Goal: Transaction & Acquisition: Purchase product/service

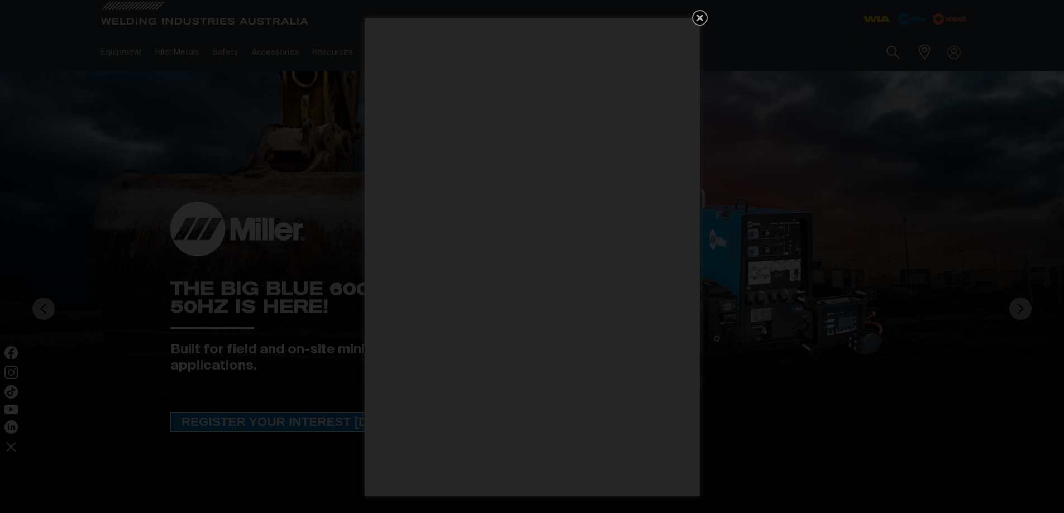
click at [696, 18] on icon "Get 5 WIA Welding Guides Free!" at bounding box center [699, 17] width 13 height 13
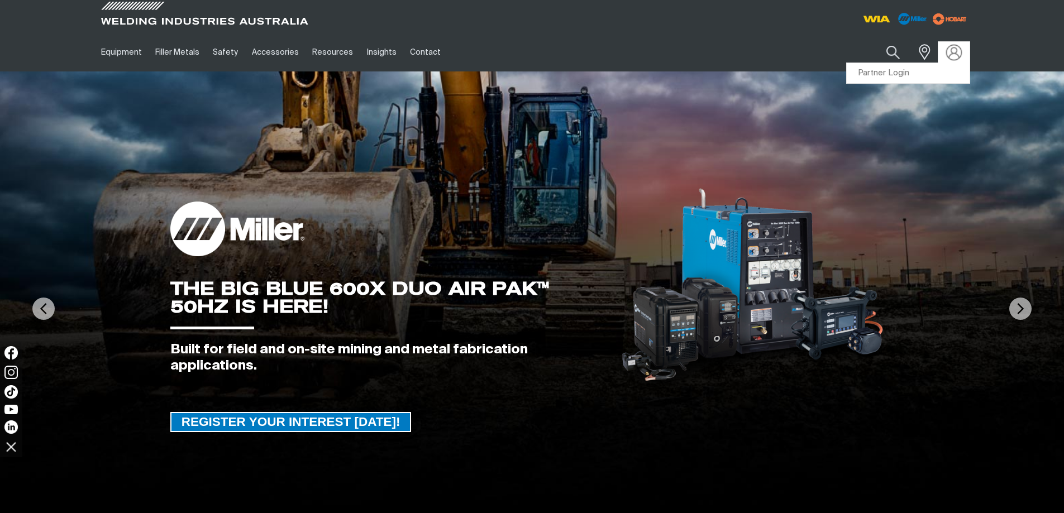
click at [953, 55] on img at bounding box center [954, 52] width 16 height 16
click at [892, 71] on link "Partner Login" at bounding box center [908, 73] width 123 height 21
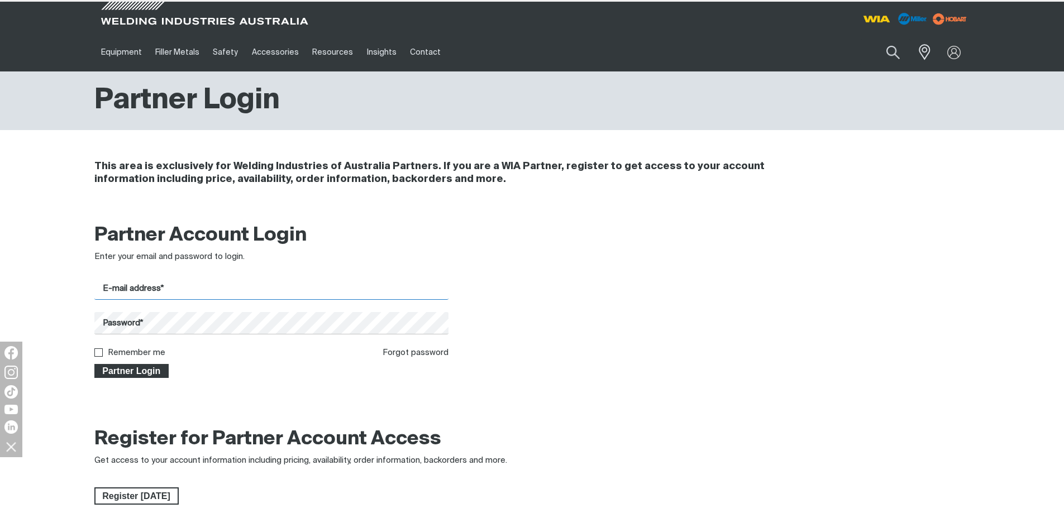
type input "[EMAIL_ADDRESS][DOMAIN_NAME]"
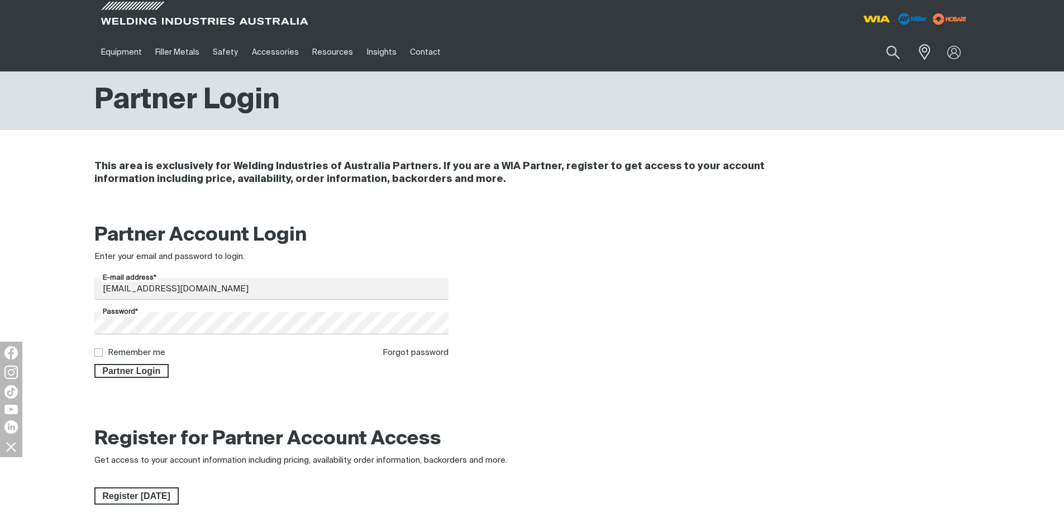
click at [99, 351] on input "Remember me" at bounding box center [97, 352] width 7 height 7
checkbox input "true"
click at [127, 368] on span "Partner Login" at bounding box center [132, 371] width 73 height 15
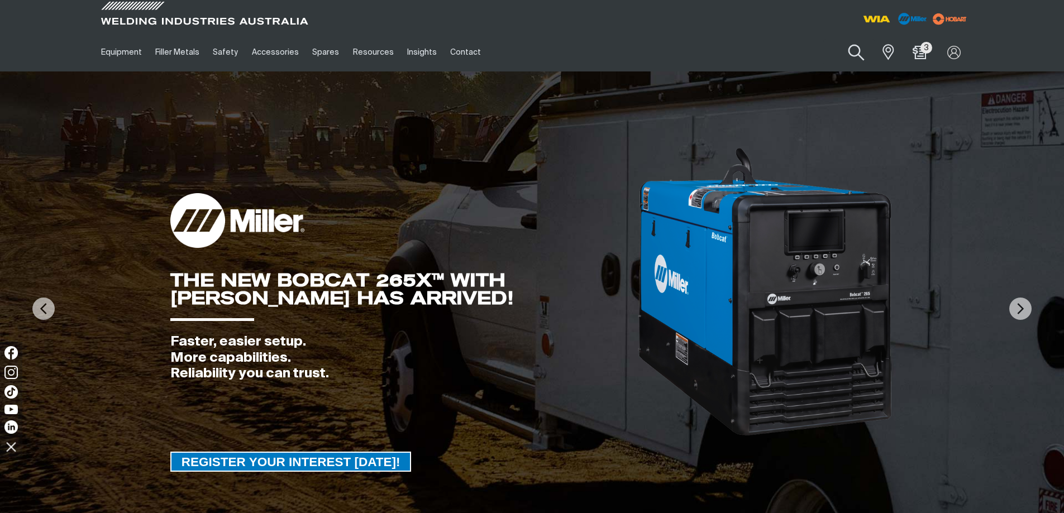
click at [861, 48] on button "Search products" at bounding box center [856, 53] width 45 height 32
click at [765, 51] on input "Search" at bounding box center [789, 52] width 172 height 25
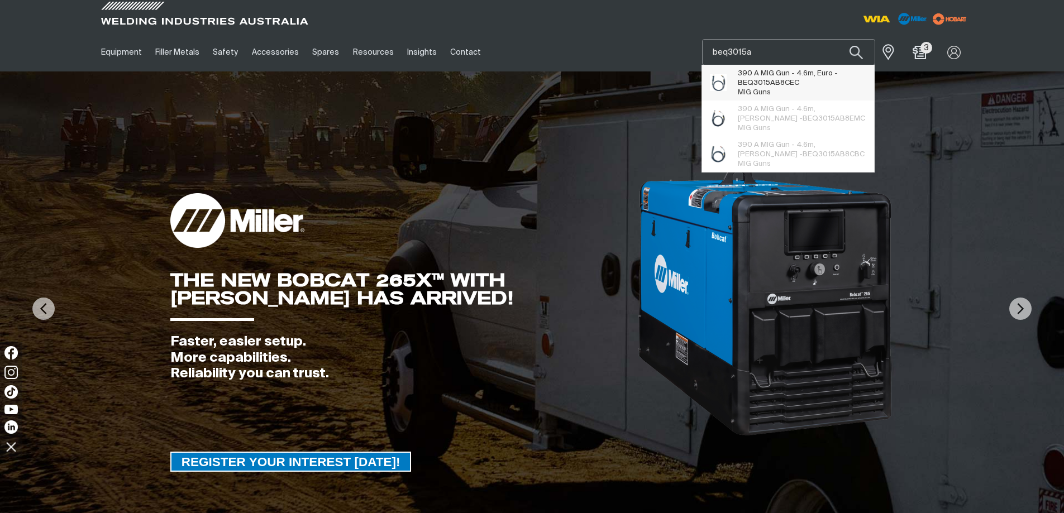
type input "beq3015a"
click at [771, 74] on span "390 A MIG Gun - 4.6m, Euro - BEQ3015A B8CEC" at bounding box center [802, 78] width 128 height 19
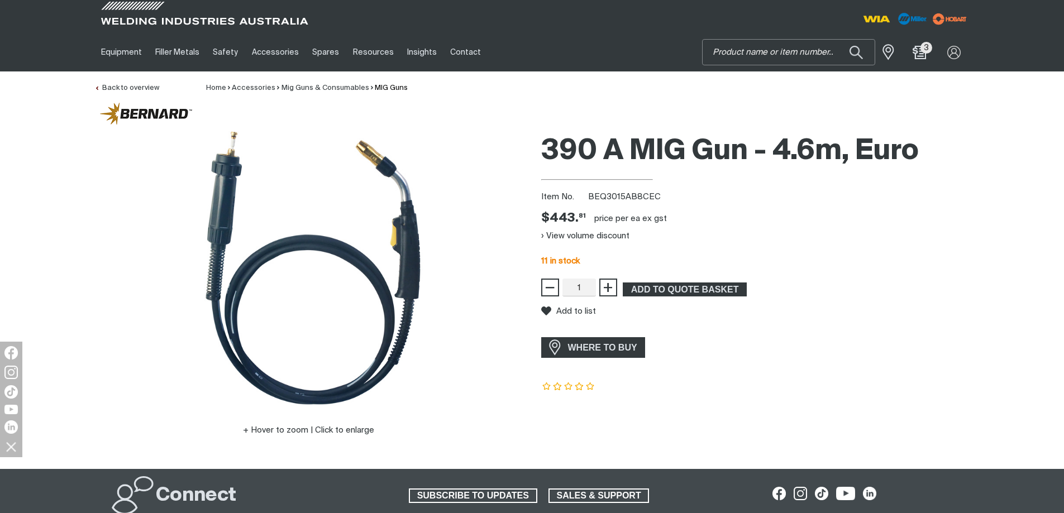
click at [803, 56] on input "Search" at bounding box center [789, 52] width 172 height 25
type input "wf027"
click at [837, 39] on button "Search products" at bounding box center [856, 52] width 38 height 26
